Goal: Information Seeking & Learning: Learn about a topic

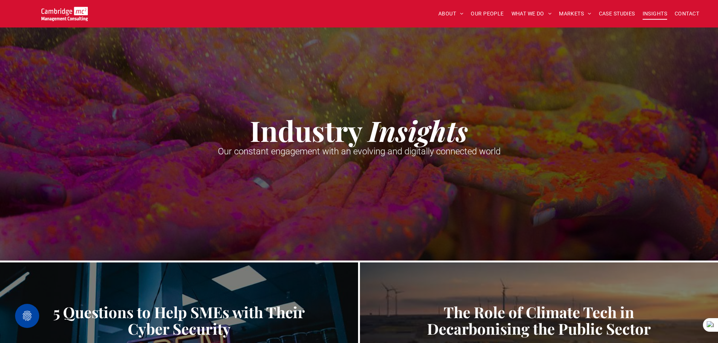
scroll to position [372, 0]
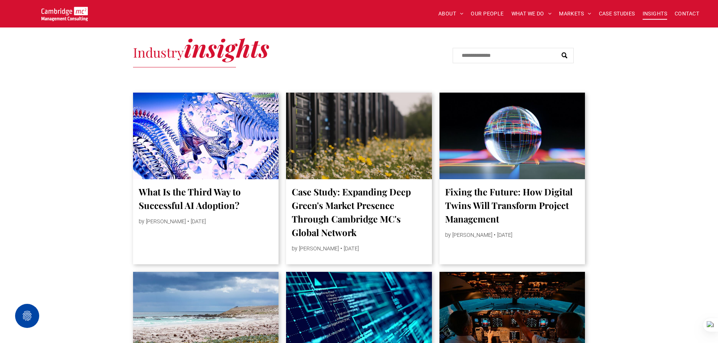
click at [65, 12] on img at bounding box center [64, 14] width 46 height 14
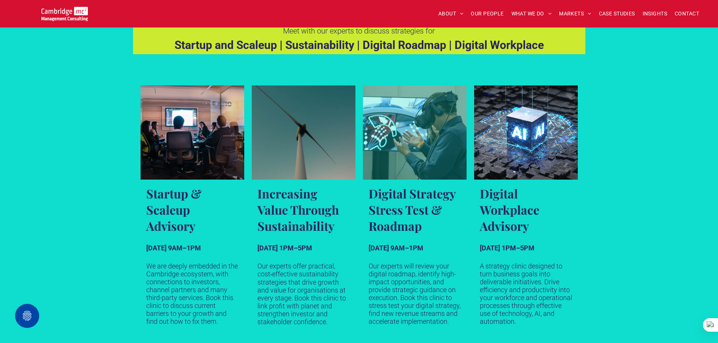
scroll to position [415, 0]
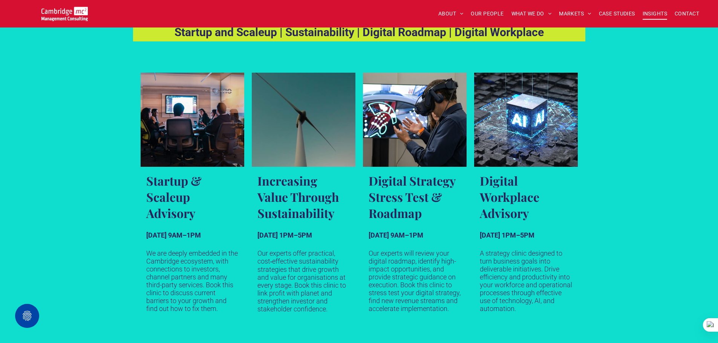
click at [649, 14] on span "INSIGHTS" at bounding box center [655, 14] width 25 height 12
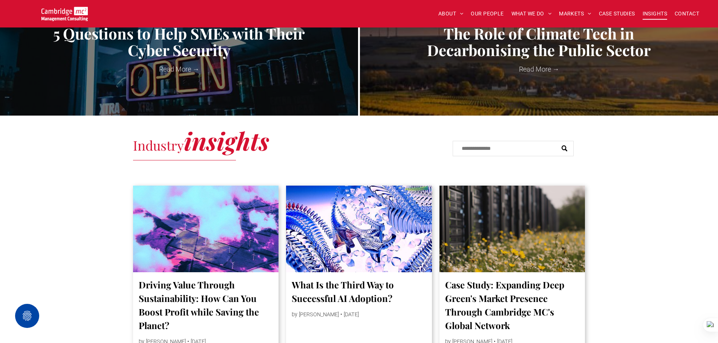
scroll to position [339, 0]
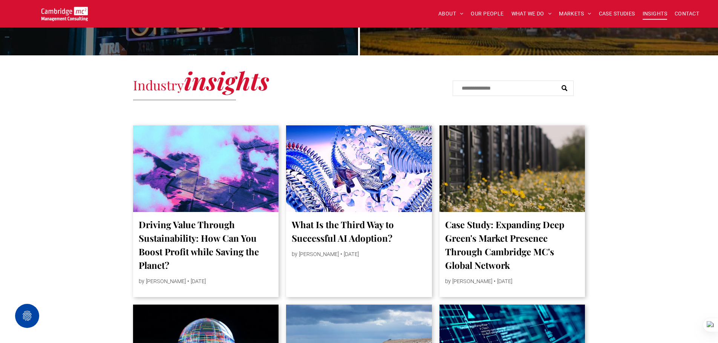
click at [262, 174] on div at bounding box center [206, 169] width 155 height 92
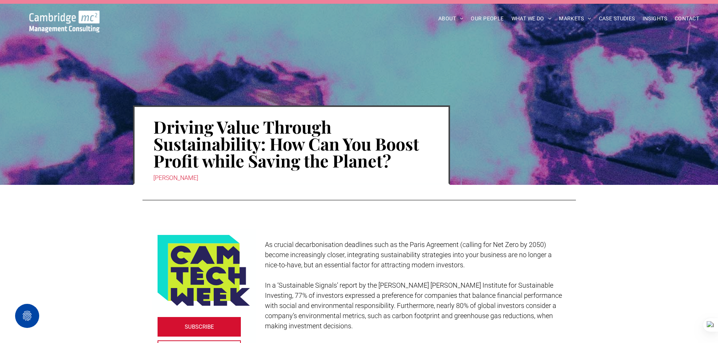
click at [62, 19] on img at bounding box center [64, 22] width 70 height 22
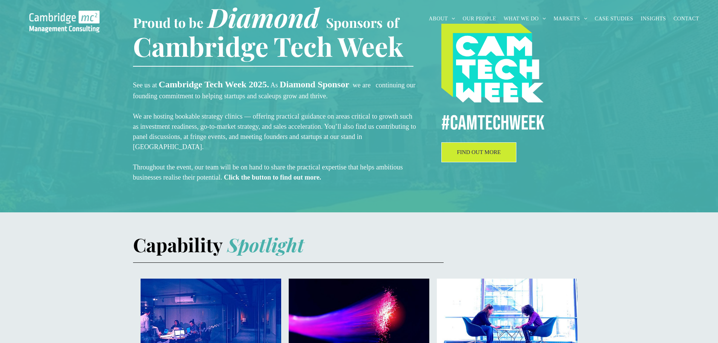
scroll to position [264, 0]
click at [509, 159] on link "FIND OUT MORE" at bounding box center [478, 153] width 75 height 20
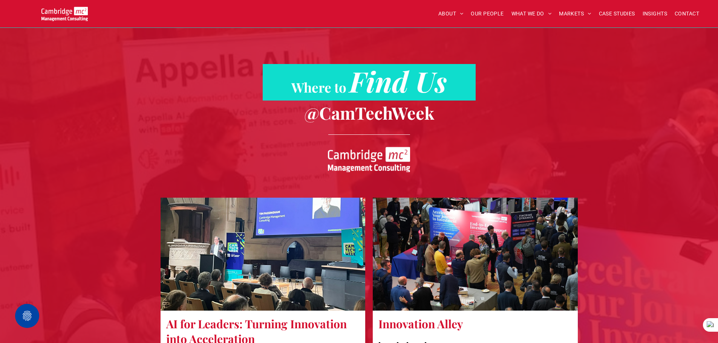
scroll to position [960, 0]
